Goal: Transaction & Acquisition: Purchase product/service

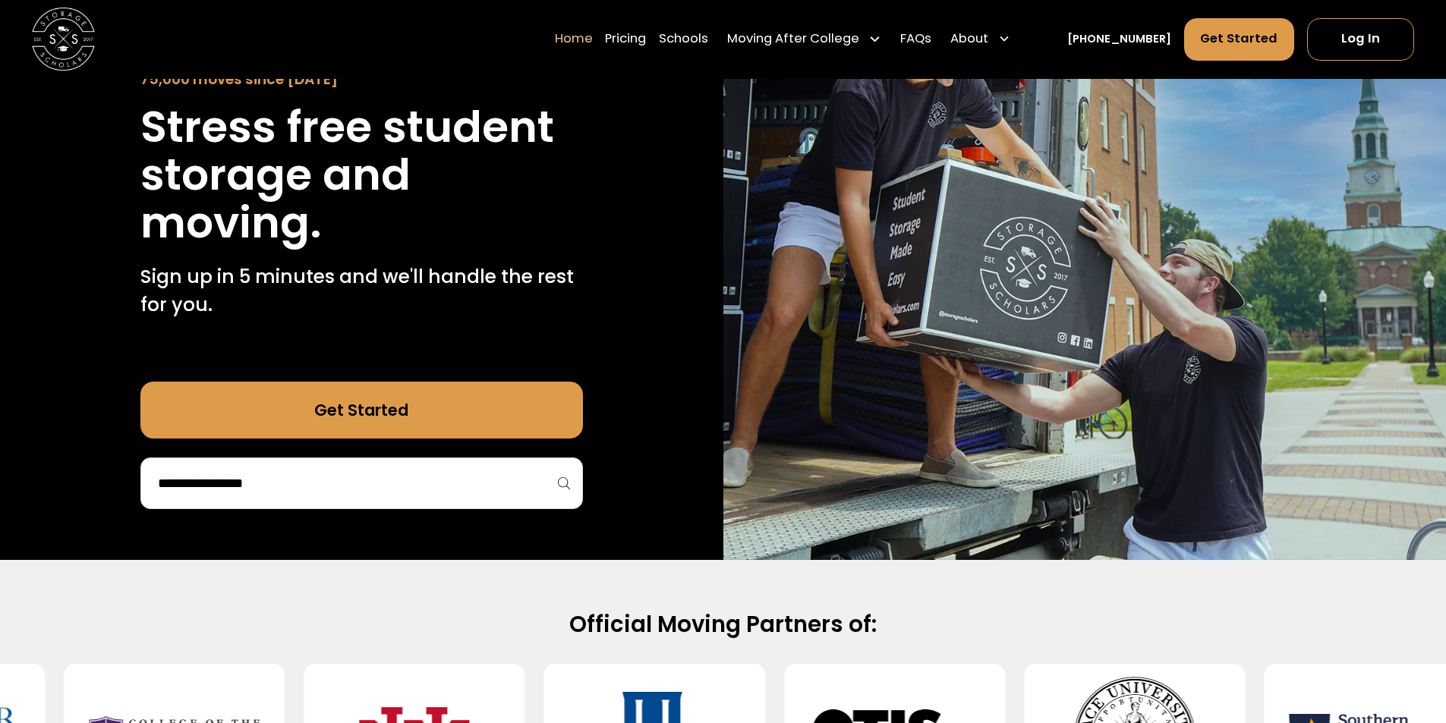
scroll to position [152, 0]
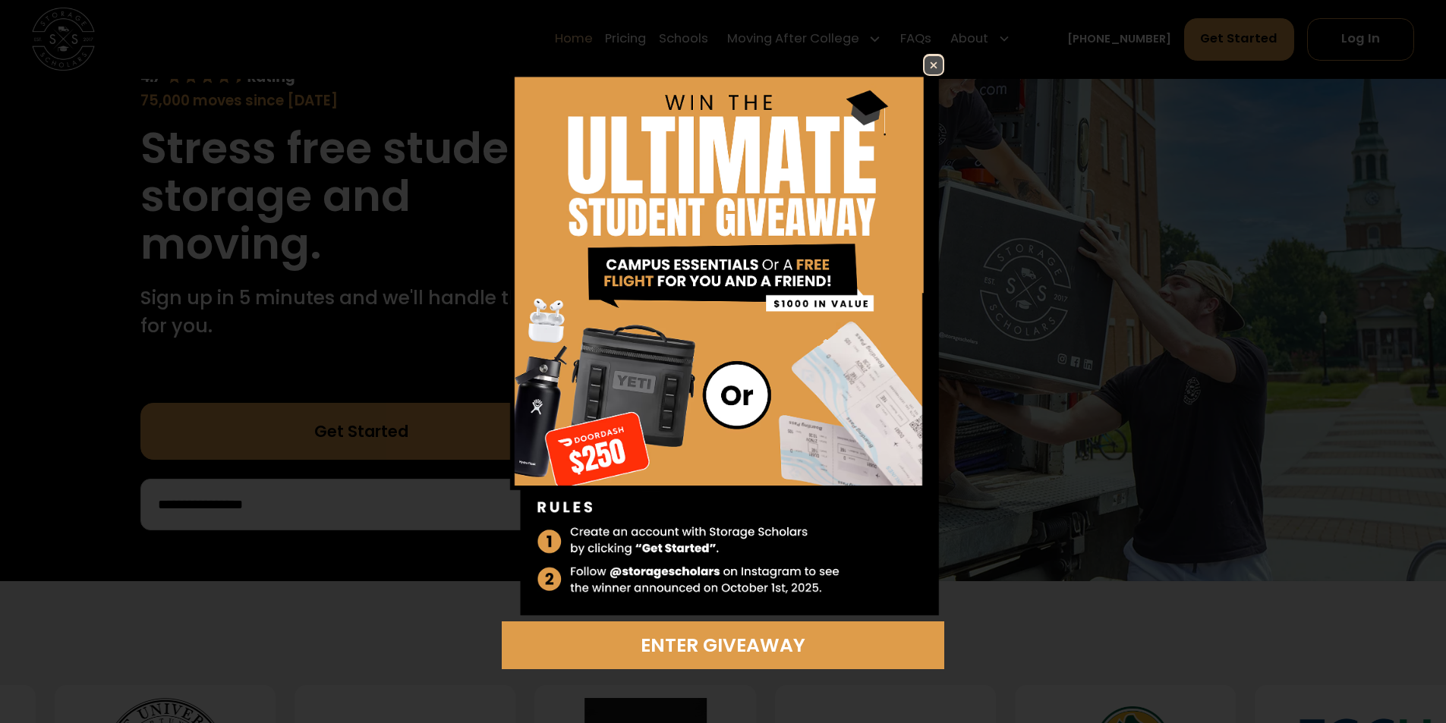
click at [940, 58] on img at bounding box center [934, 65] width 18 height 18
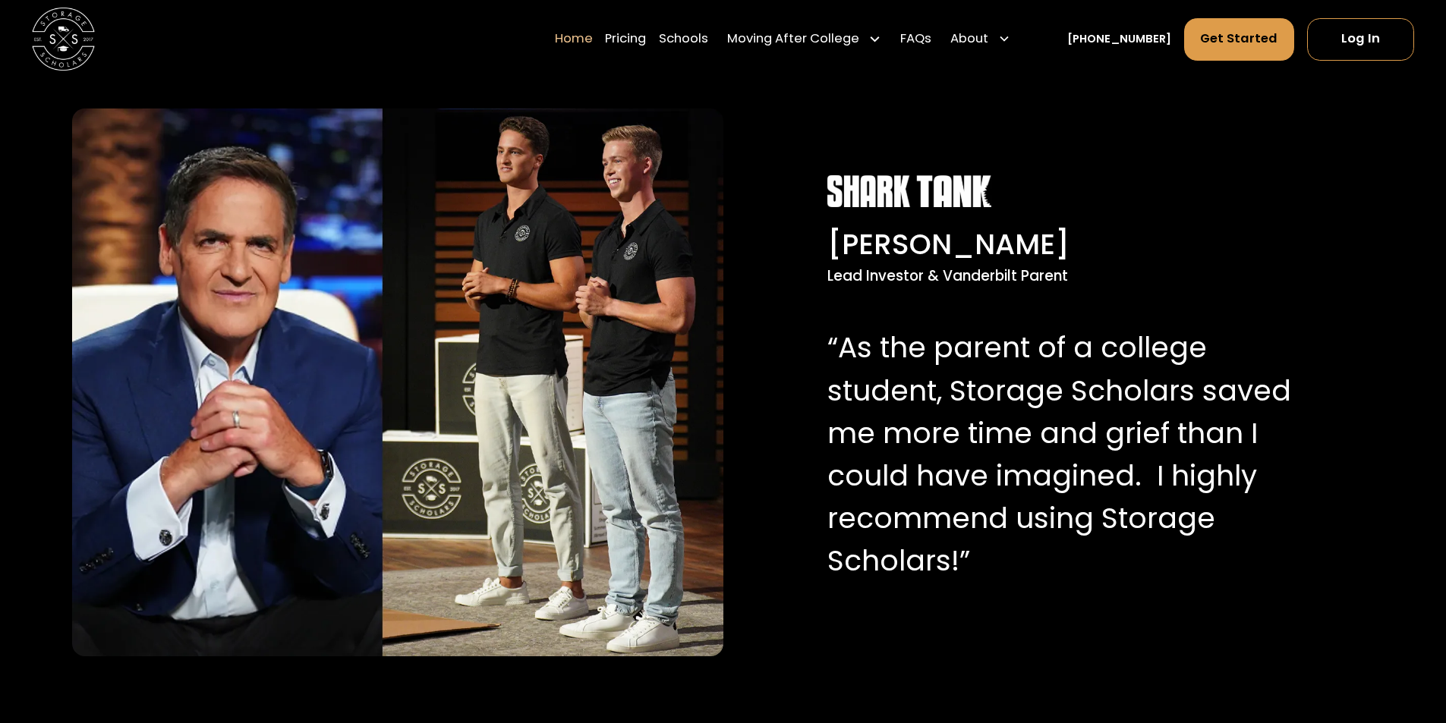
scroll to position [1518, 0]
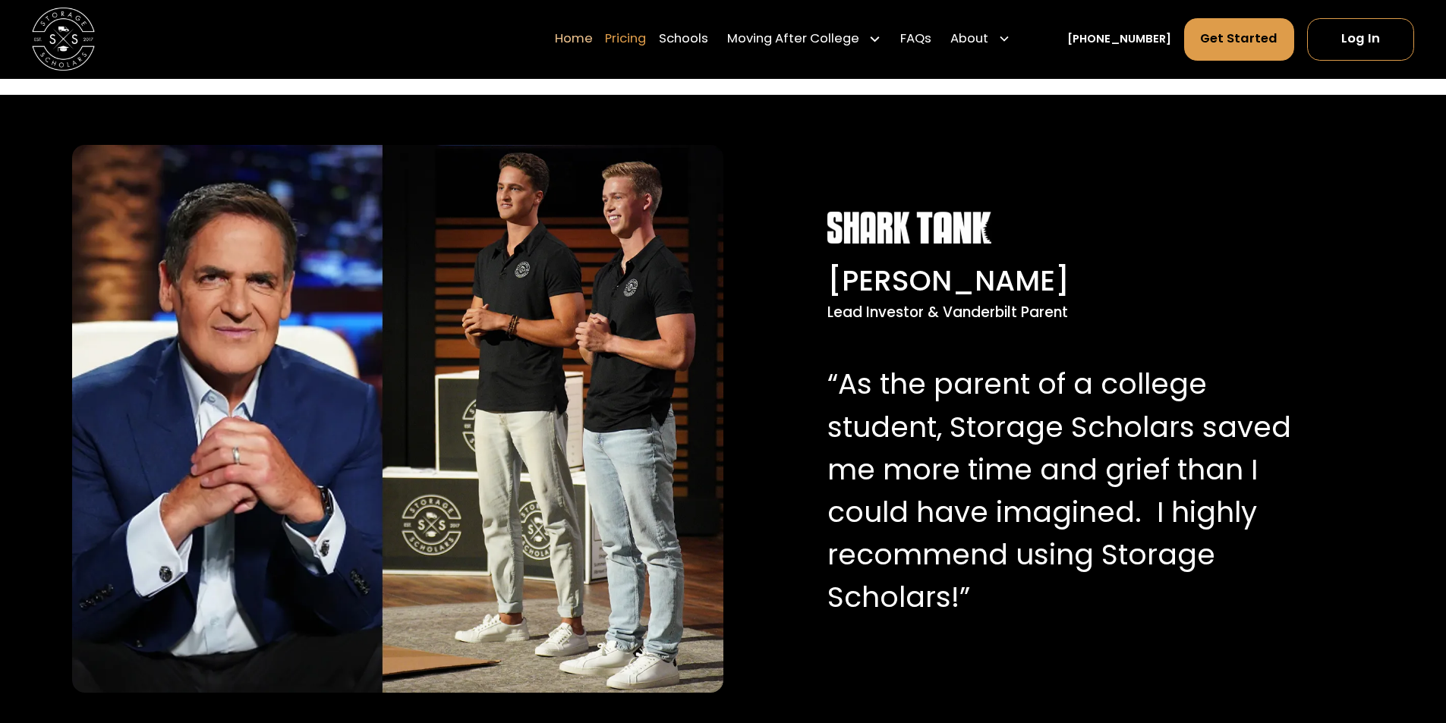
click at [646, 47] on link "Pricing" at bounding box center [625, 39] width 41 height 44
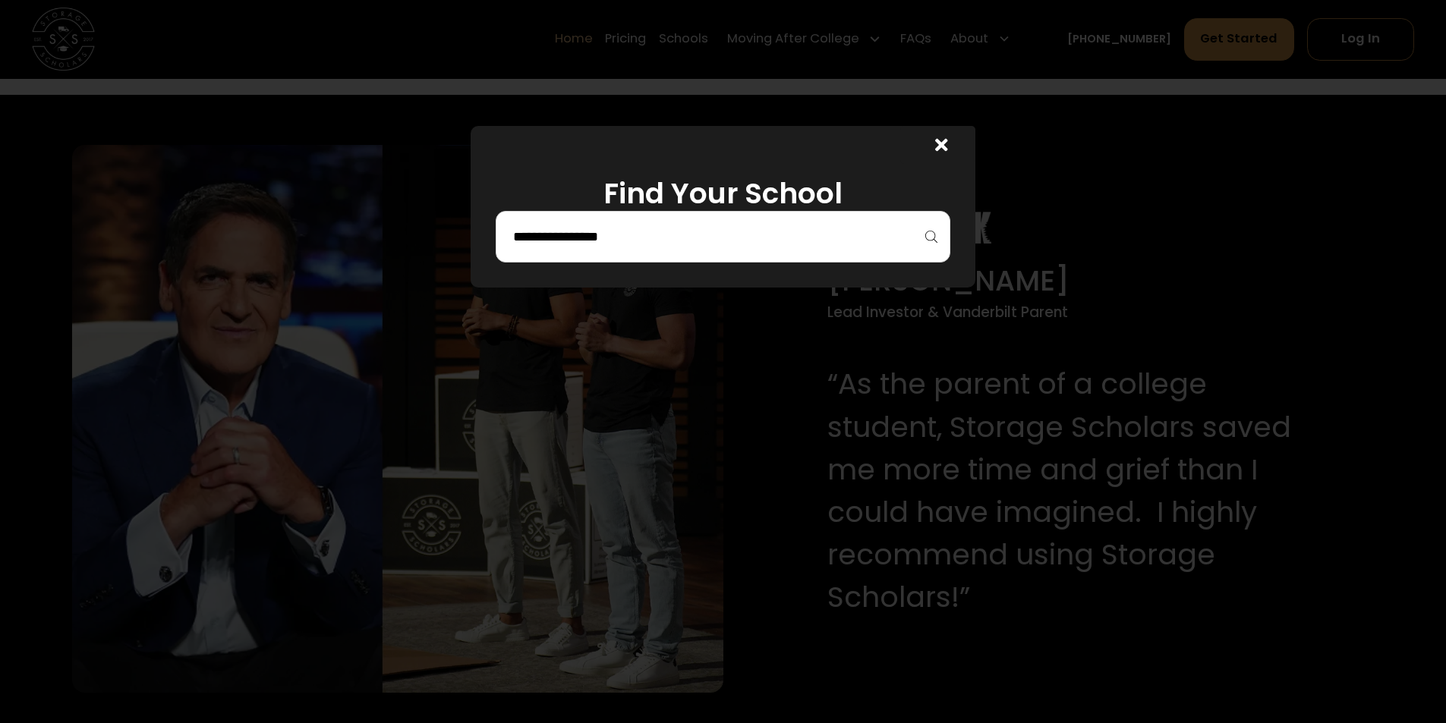
click at [766, 228] on input "search" at bounding box center [723, 237] width 423 height 26
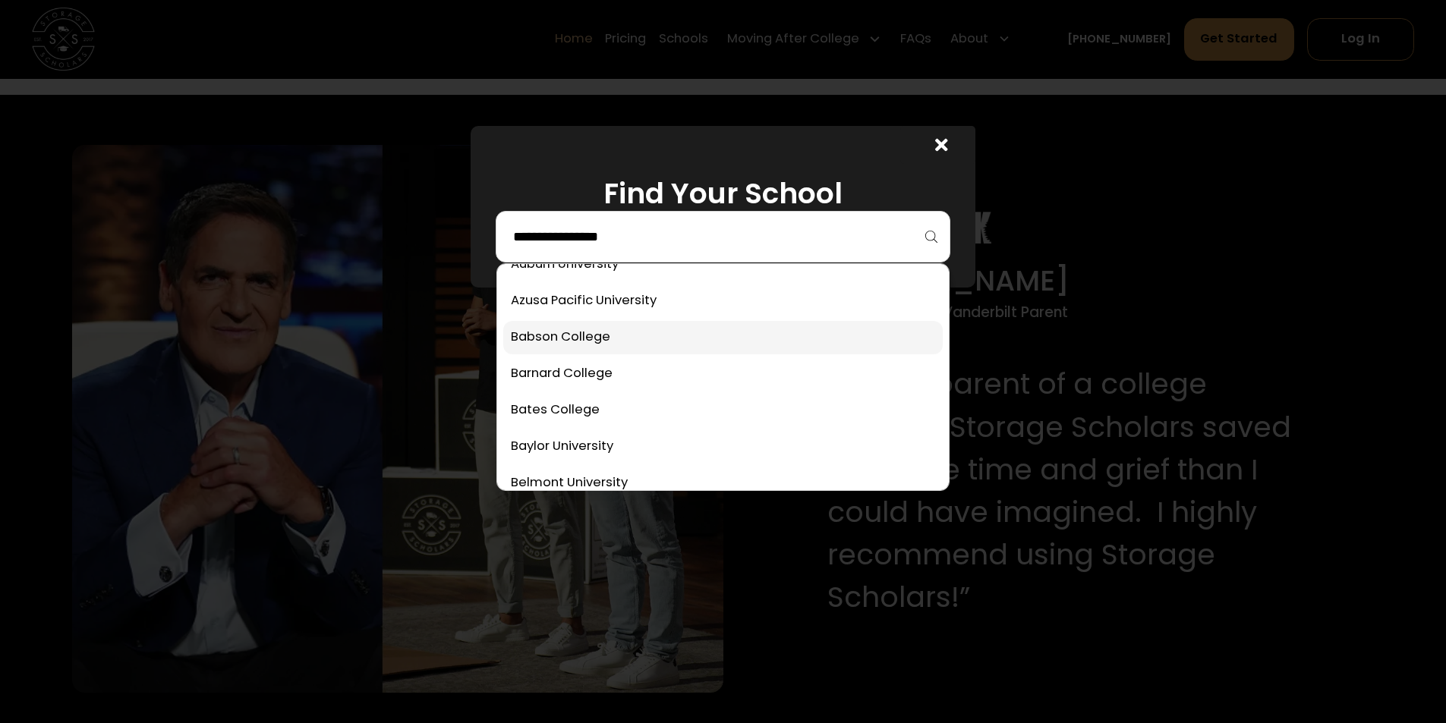
scroll to position [228, 0]
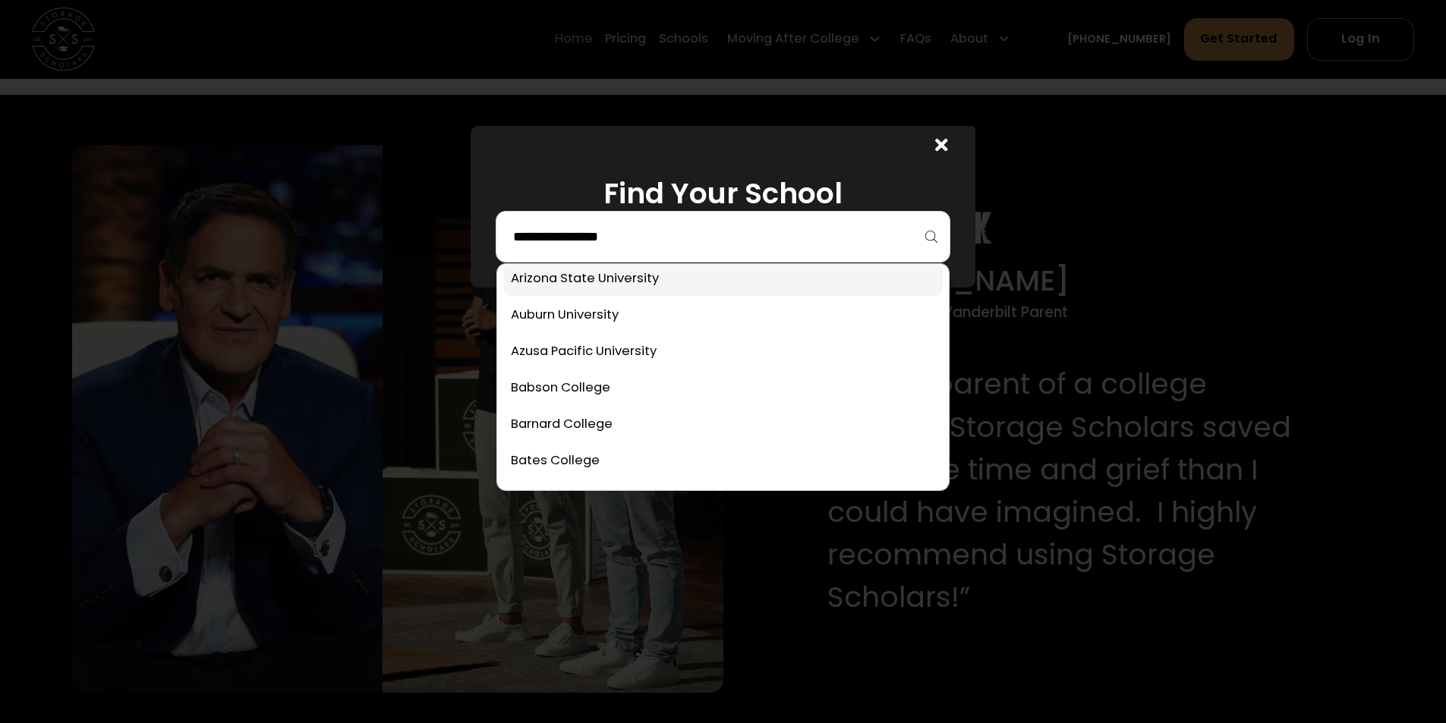
click at [615, 282] on link at bounding box center [723, 279] width 440 height 33
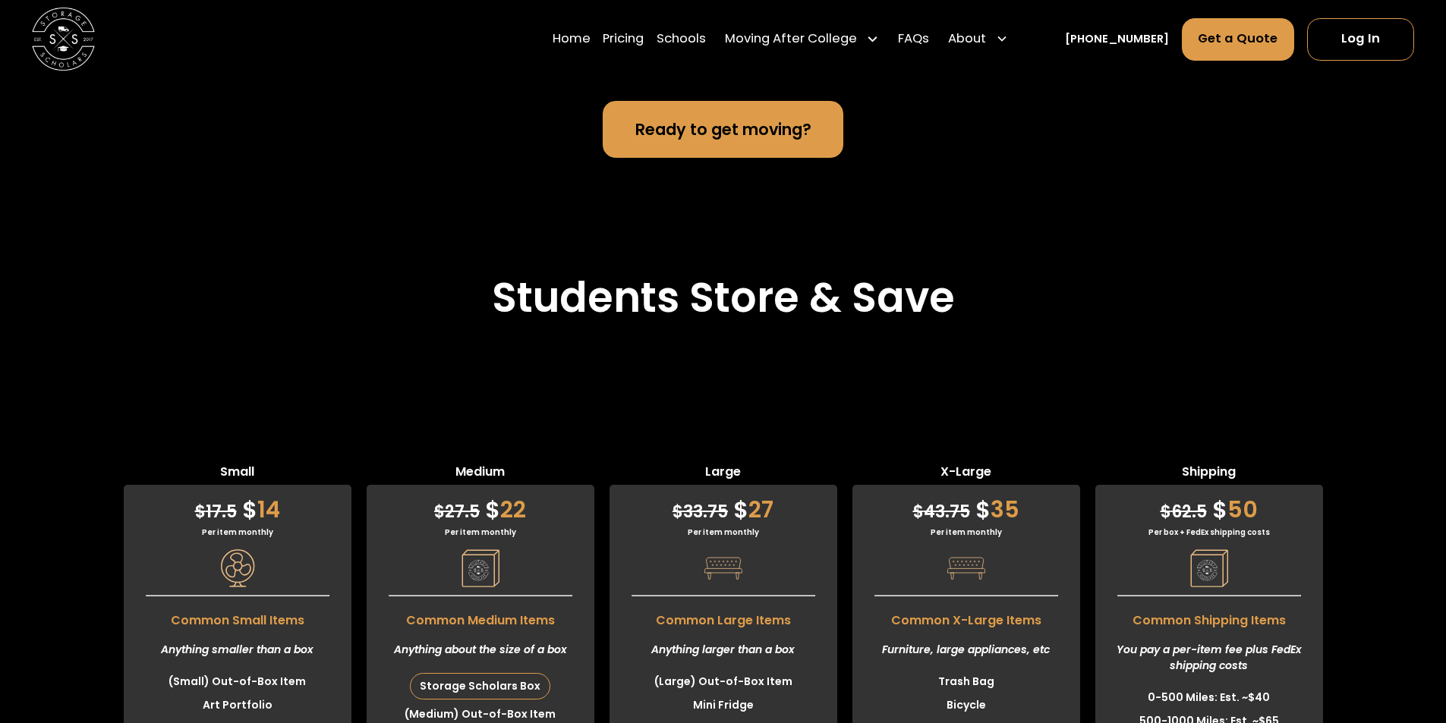
scroll to position [3710, 0]
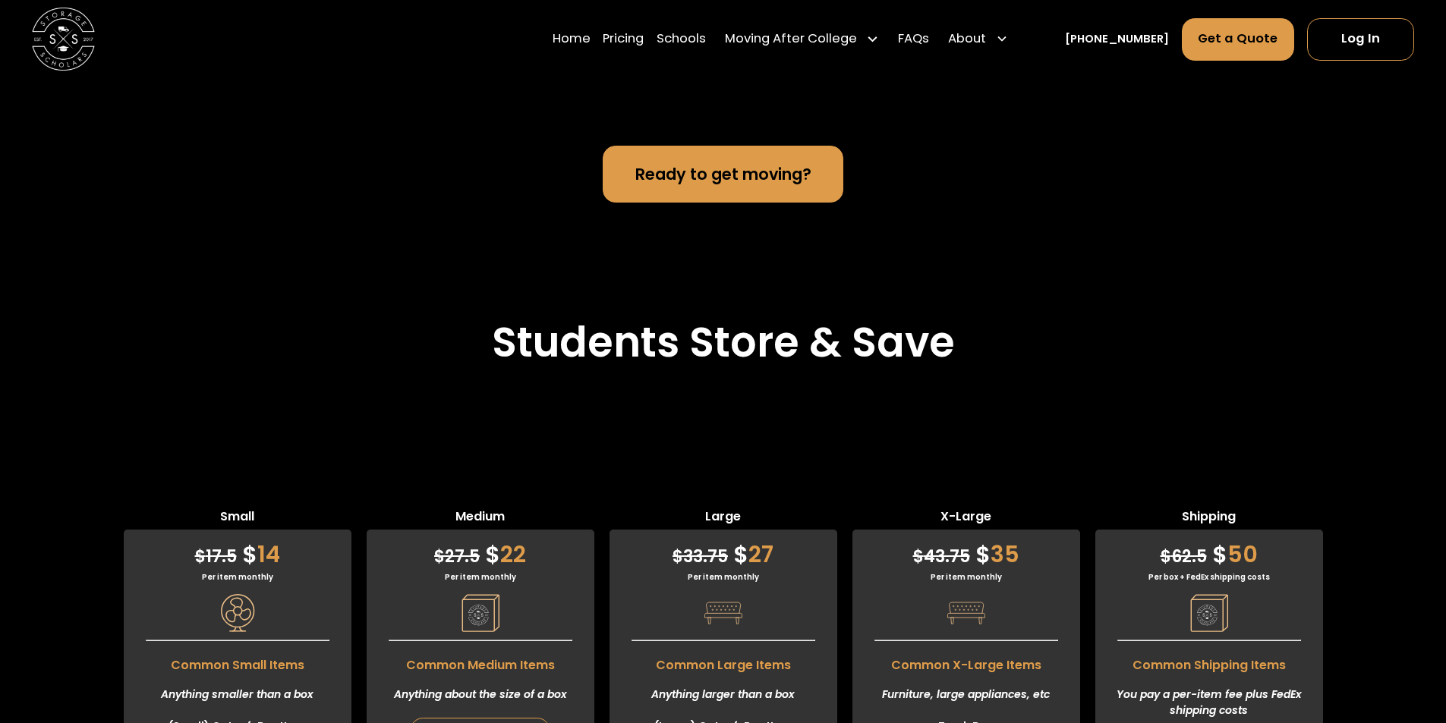
click at [739, 594] on img at bounding box center [723, 613] width 38 height 38
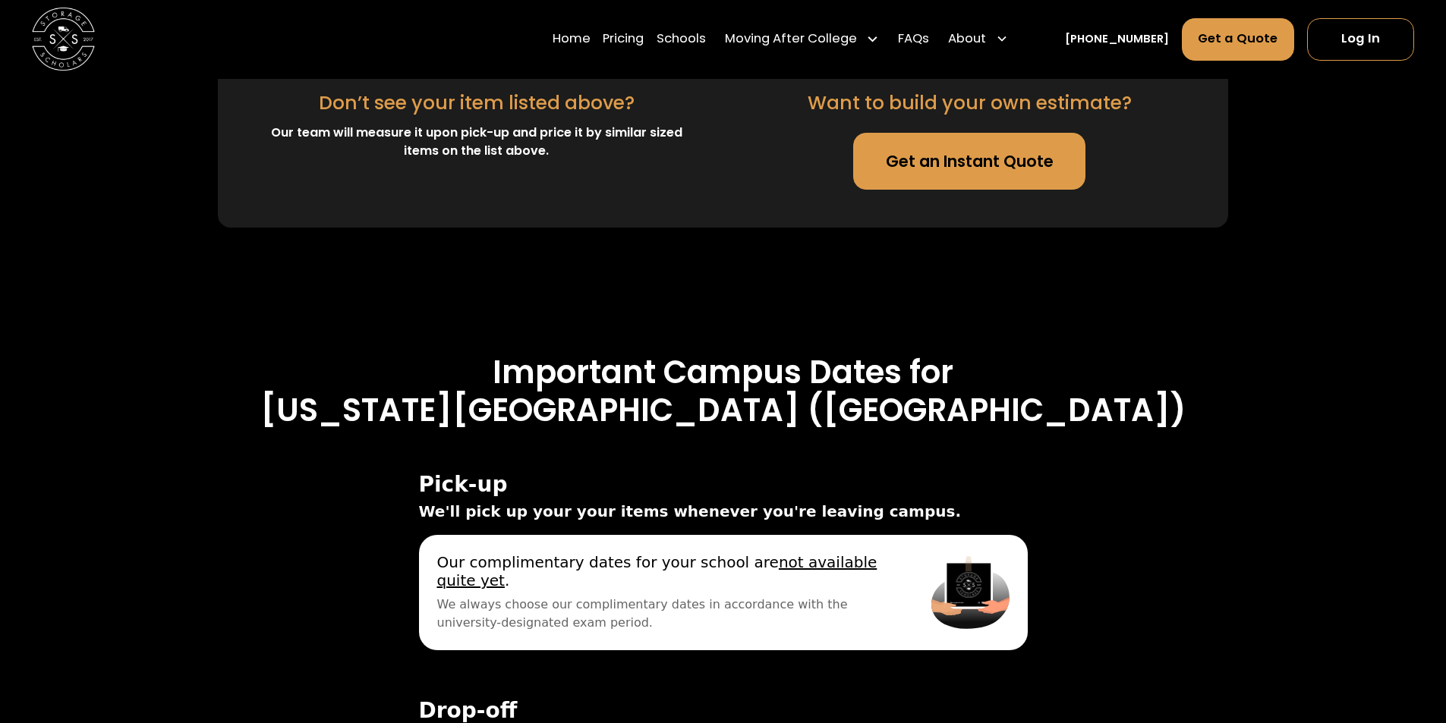
scroll to position [4621, 0]
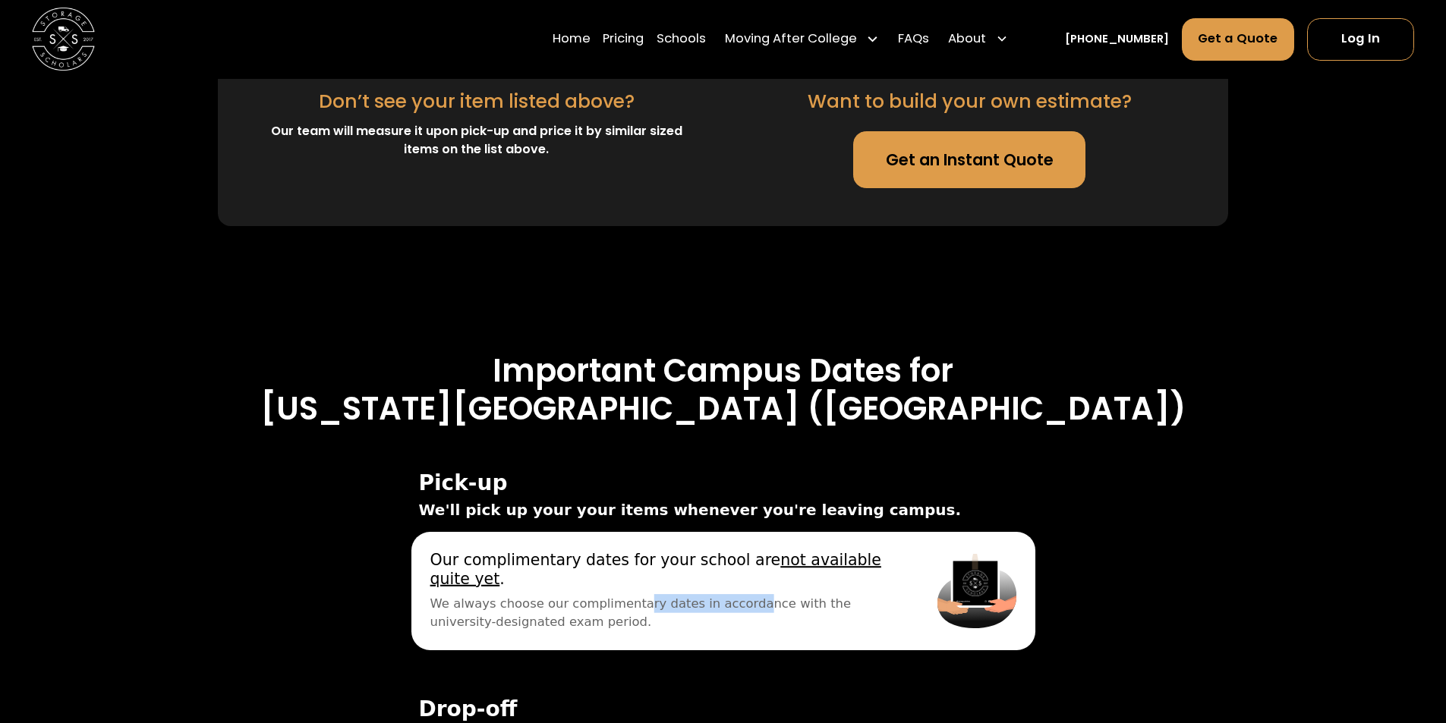
drag, startPoint x: 553, startPoint y: 478, endPoint x: 622, endPoint y: 484, distance: 69.3
click at [622, 594] on span "We always choose our complimentary dates in accordance with the university-desi…" at bounding box center [665, 612] width 470 height 37
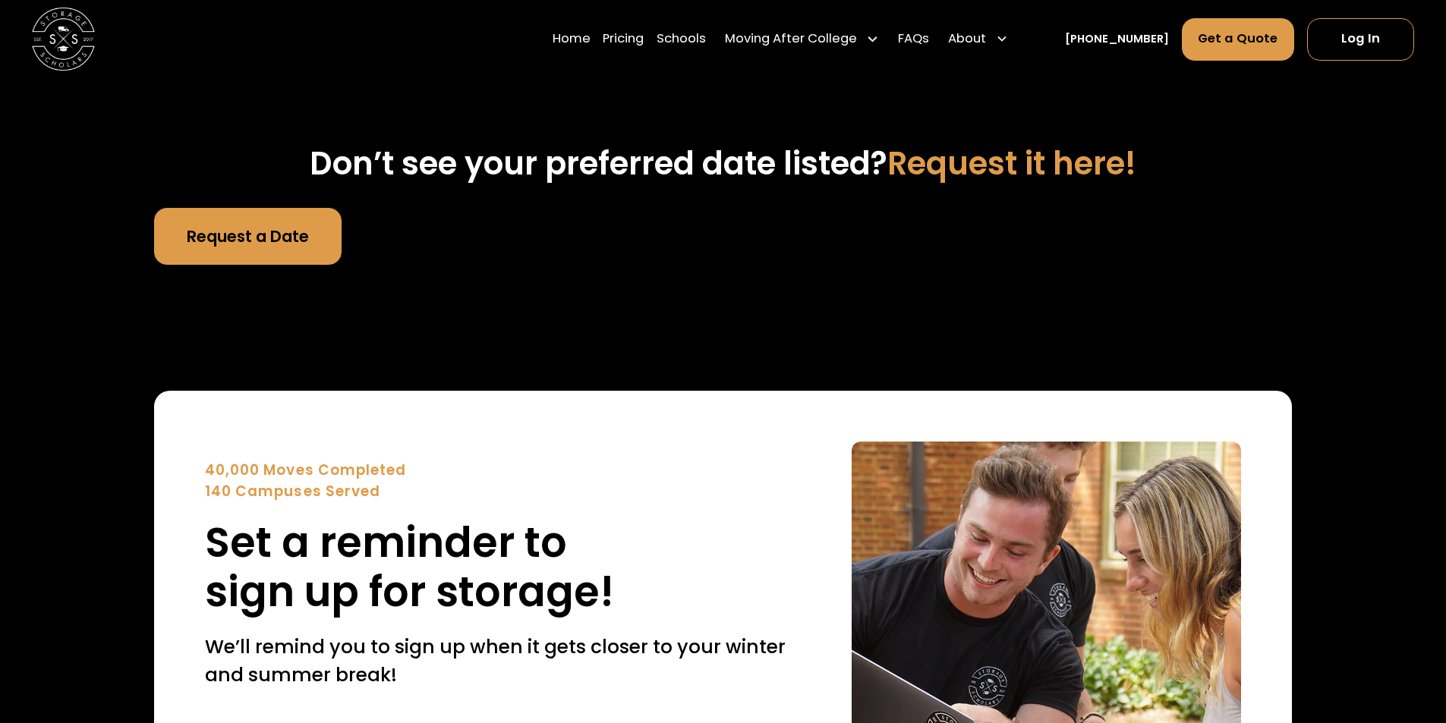
scroll to position [5607, 0]
